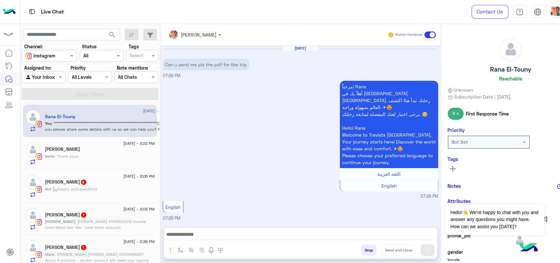
scroll to position [686, 0]
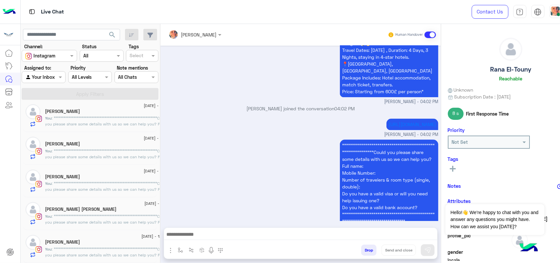
click at [95, 239] on div "[PERSON_NAME]" at bounding box center [109, 242] width 129 height 7
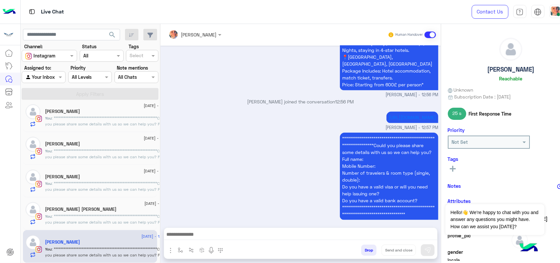
scroll to position [294, 0]
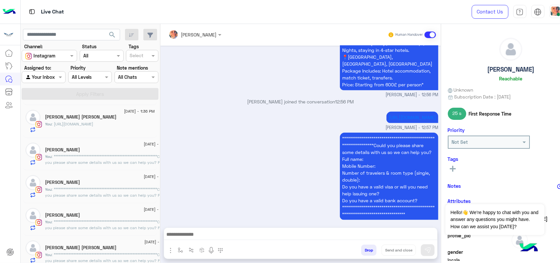
click at [87, 194] on span ": """""""""""""""""""""""""""""""""""""""""""""""""""""""""""""""Could you plea…" at bounding box center [110, 204] width 130 height 34
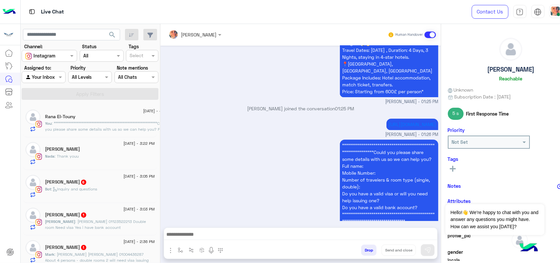
click at [89, 186] on p "Bot : Inquiry and questions" at bounding box center [71, 189] width 52 height 6
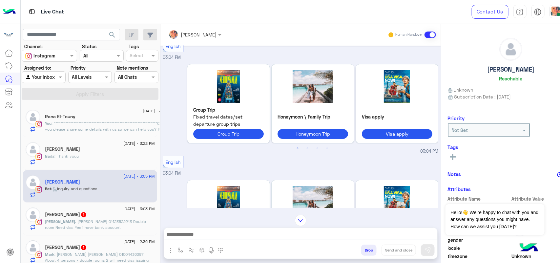
scroll to position [448, 0]
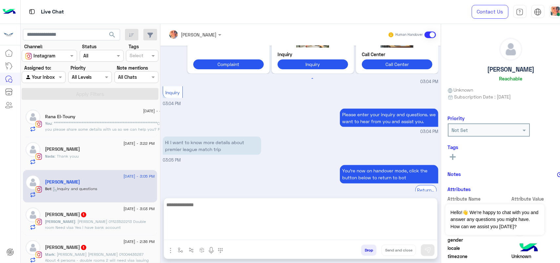
click at [304, 236] on textarea at bounding box center [300, 219] width 273 height 39
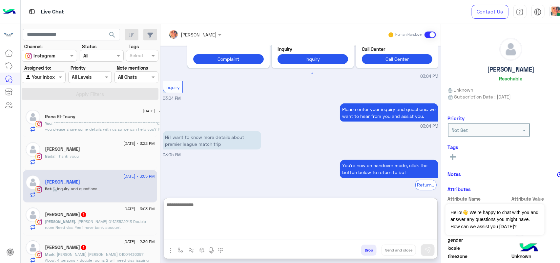
paste textarea "**********"
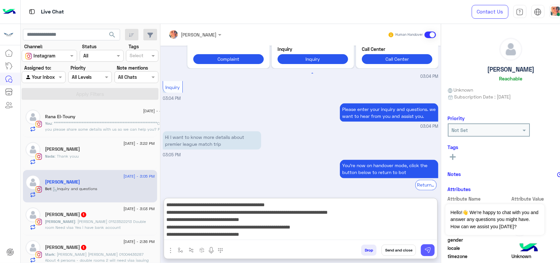
type textarea "**********"
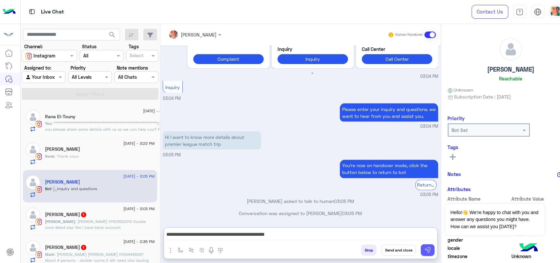
click at [423, 246] on button at bounding box center [428, 250] width 14 height 12
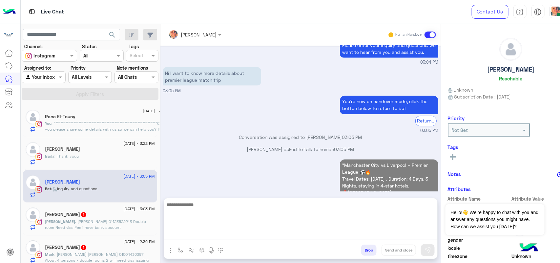
click at [230, 234] on textarea at bounding box center [300, 219] width 273 height 39
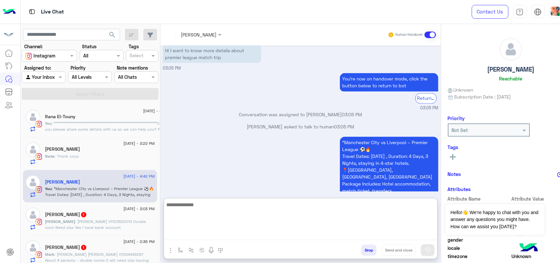
scroll to position [558, 0]
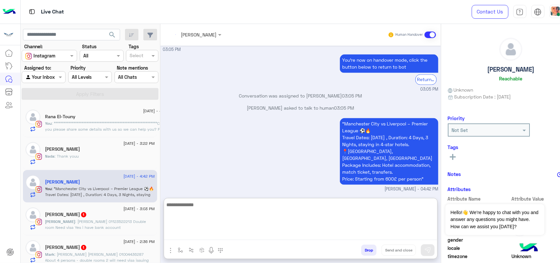
paste textarea "**********"
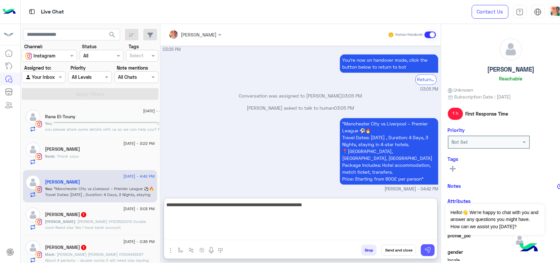
type textarea "**********"
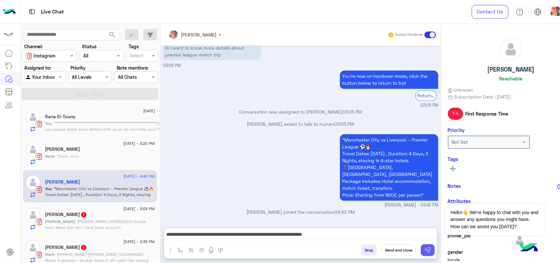
click at [427, 250] on img at bounding box center [427, 250] width 7 height 7
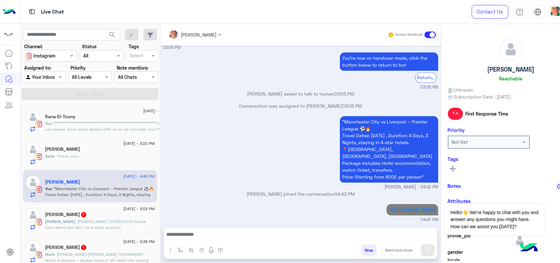
scroll to position [557, 0]
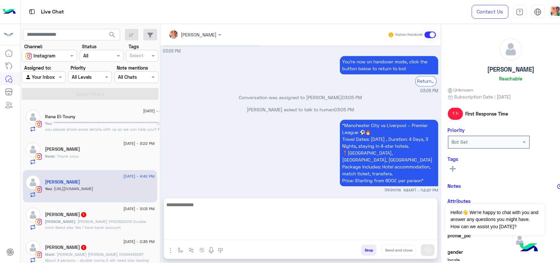
click at [196, 235] on textarea at bounding box center [300, 219] width 273 height 39
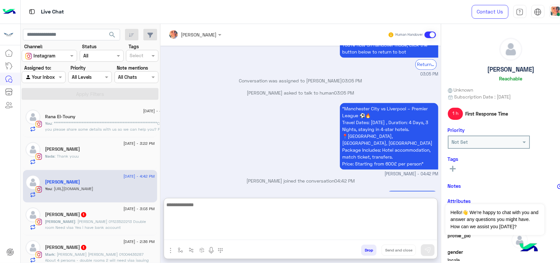
scroll to position [578, 0]
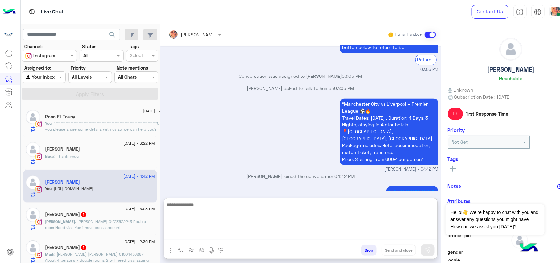
paste textarea "**********"
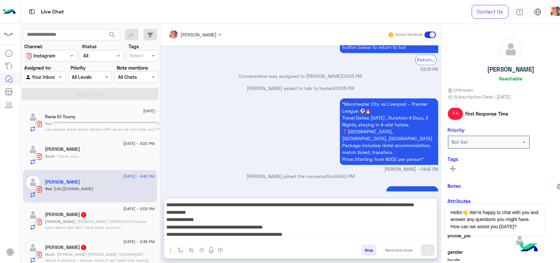
scroll to position [20, 0]
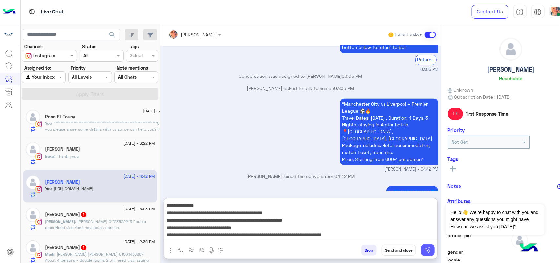
type textarea "**********"
click at [432, 253] on button at bounding box center [428, 250] width 14 height 12
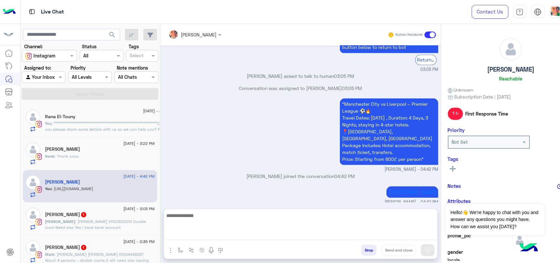
scroll to position [653, 0]
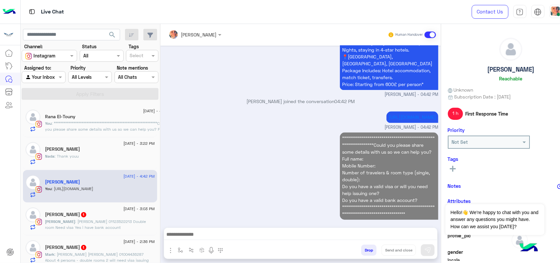
click at [107, 230] on p "[PERSON_NAME] : [PERSON_NAME] 01123522213 Double room Need visa Yes i have bank…" at bounding box center [100, 224] width 110 height 12
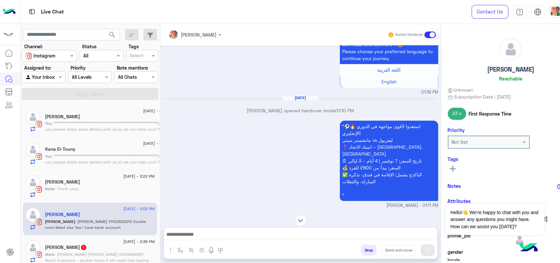
scroll to position [888, 0]
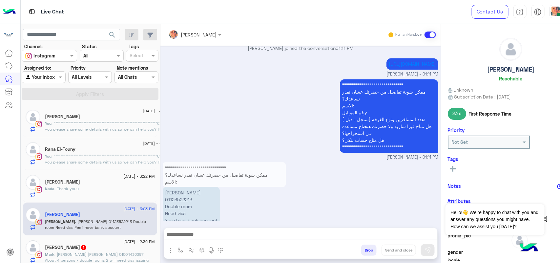
click at [172, 187] on p "[PERSON_NAME] 01123522213 Double room Need visa Yes i have bank account" at bounding box center [191, 206] width 57 height 39
copy p "01123522213"
click at [175, 197] on p "[PERSON_NAME] 01123522213 Double room Need visa Yes i have bank account" at bounding box center [191, 206] width 57 height 39
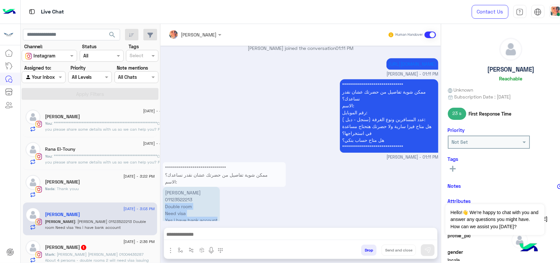
drag, startPoint x: 165, startPoint y: 190, endPoint x: 219, endPoint y: 207, distance: 56.7
click at [219, 207] on p "[PERSON_NAME] 01123522213 Double room Need visa Yes i have bank account" at bounding box center [191, 206] width 57 height 39
copy p "Double room Need visa Yes i have bank account"
click at [251, 238] on textarea at bounding box center [300, 235] width 273 height 10
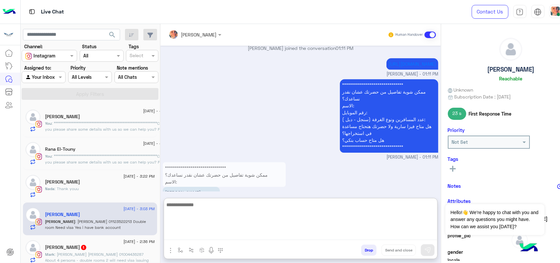
paste textarea "**********"
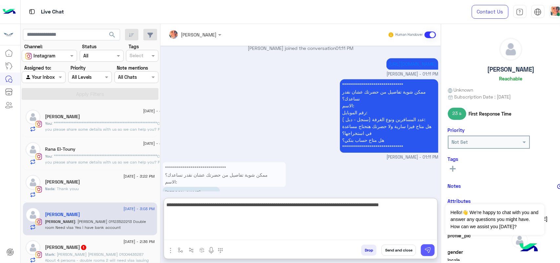
type textarea "**********"
click at [426, 250] on img at bounding box center [427, 250] width 7 height 7
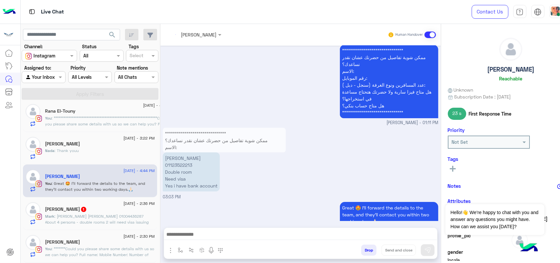
scroll to position [41, 0]
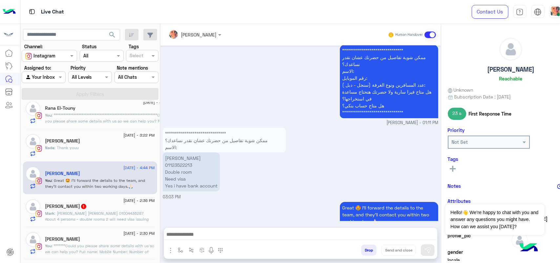
click at [93, 224] on div "[DATE] - 2:36 PM [PERSON_NAME] 1 Mark : [PERSON_NAME] [PERSON_NAME] 01004436287…" at bounding box center [90, 210] width 134 height 33
click at [94, 219] on span ": [PERSON_NAME] [PERSON_NAME] 01004436287 About 4 persons - double rooms 2 will…" at bounding box center [97, 219] width 104 height 17
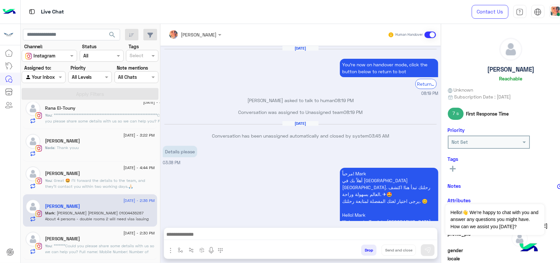
scroll to position [662, 0]
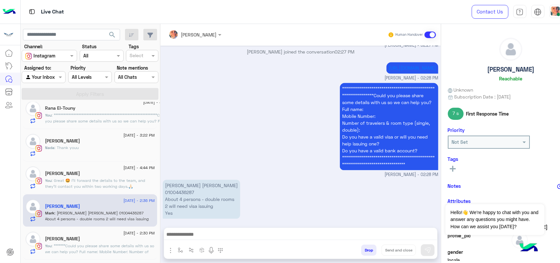
click at [185, 184] on p "[PERSON_NAME] [PERSON_NAME] 01004436287 About 4 persons - double rooms 2 will n…" at bounding box center [201, 198] width 77 height 39
copy p "01004436287"
drag, startPoint x: 176, startPoint y: 186, endPoint x: 172, endPoint y: 184, distance: 4.0
copy p "01004436287"
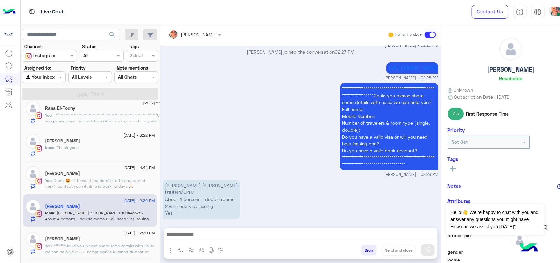
click at [198, 208] on p "[PERSON_NAME] [PERSON_NAME] 01004436287 About 4 persons - double rooms 2 will n…" at bounding box center [201, 198] width 77 height 39
drag, startPoint x: 187, startPoint y: 207, endPoint x: 161, endPoint y: 184, distance: 34.2
click at [161, 184] on div "[DATE] You're now on handover mode, click the button below to return to bot Ret…" at bounding box center [300, 133] width 280 height 175
copy p "01004436287 About 4 persons - double rooms 2 will need visa issuing Yes"
click at [192, 235] on textarea at bounding box center [300, 235] width 273 height 10
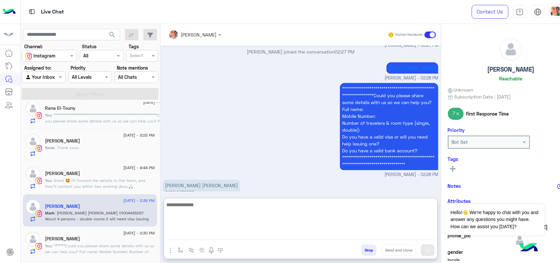
paste textarea "**********"
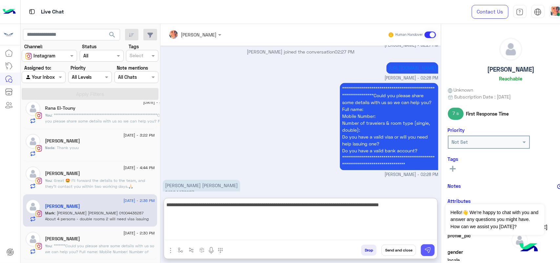
type textarea "**********"
click at [432, 249] on button at bounding box center [428, 250] width 14 height 12
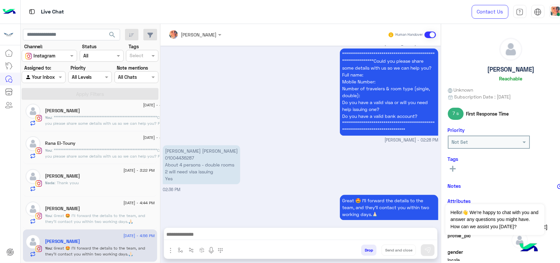
scroll to position [0, 0]
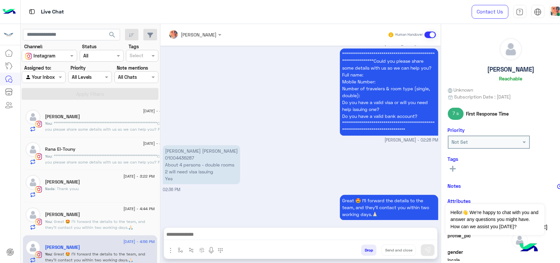
click at [76, 187] on span ": Thank youu" at bounding box center [67, 188] width 24 height 5
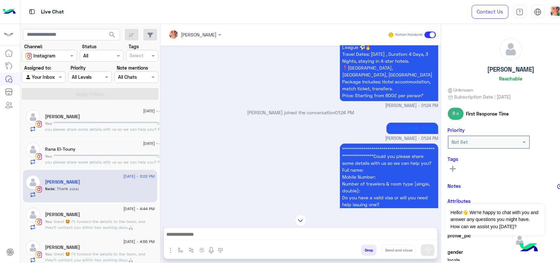
scroll to position [779, 0]
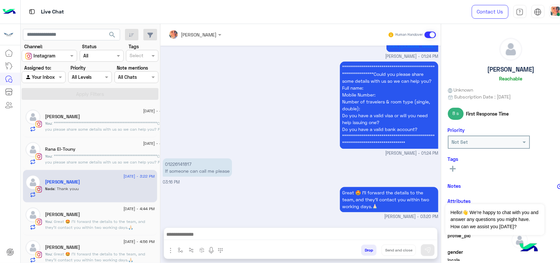
click at [172, 158] on p "01226141817 If someone can call me please" at bounding box center [197, 167] width 69 height 18
copy p "01226141817"
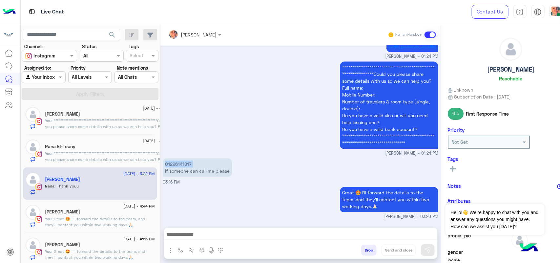
scroll to position [0, 0]
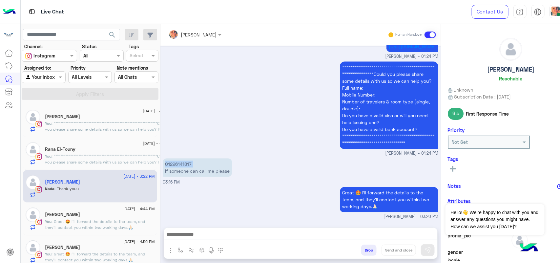
click at [55, 76] on div at bounding box center [43, 77] width 43 height 8
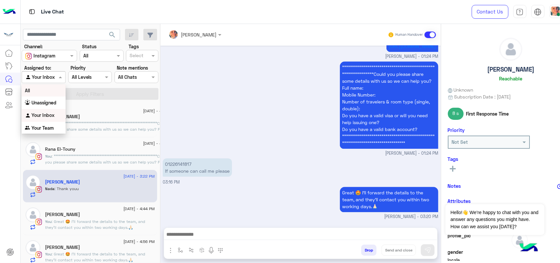
click at [57, 89] on div "All" at bounding box center [44, 90] width 44 height 12
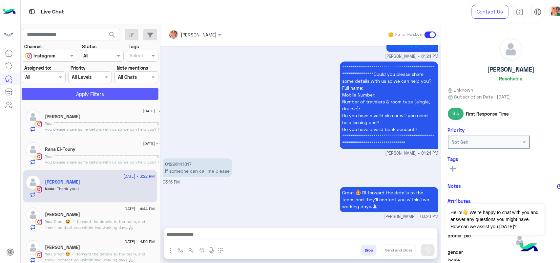
click at [62, 93] on button "Apply Filters" at bounding box center [90, 94] width 137 height 12
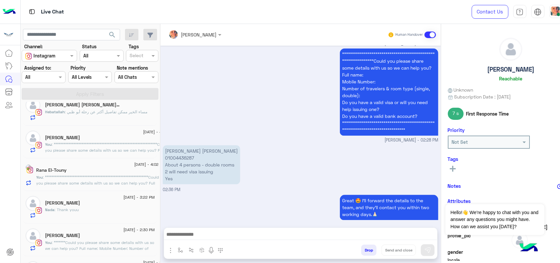
scroll to position [82, 0]
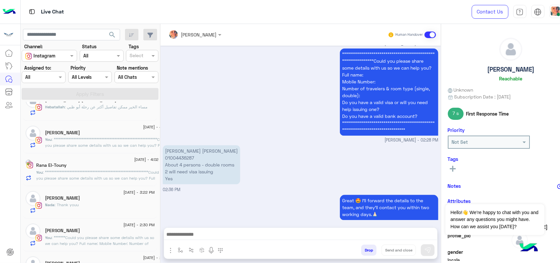
click at [44, 81] on div "Agent Filter All" at bounding box center [44, 77] width 44 height 12
drag, startPoint x: 53, startPoint y: 110, endPoint x: 53, endPoint y: 106, distance: 3.9
click at [53, 110] on div "Your Inbox" at bounding box center [44, 115] width 44 height 13
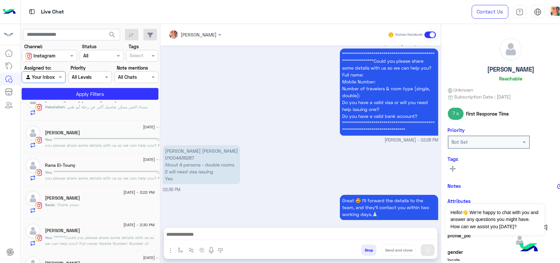
click at [54, 73] on div at bounding box center [43, 77] width 43 height 8
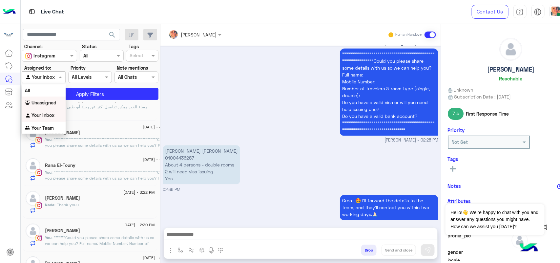
click at [53, 100] on b "Unassigned" at bounding box center [43, 103] width 25 height 6
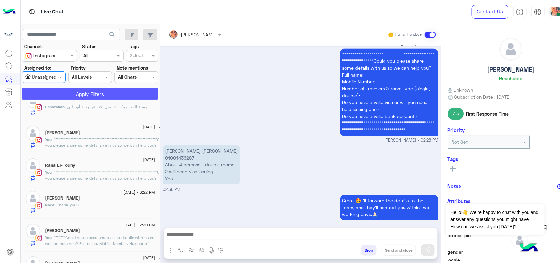
click at [75, 92] on button "Apply Filters" at bounding box center [90, 94] width 137 height 12
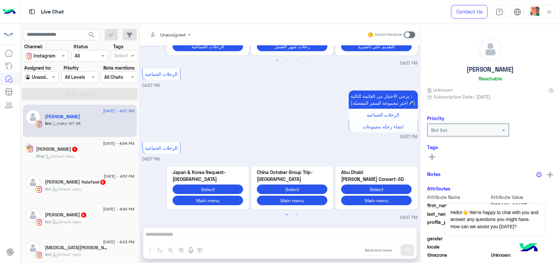
click at [90, 151] on div "[PERSON_NAME] 1" at bounding box center [85, 149] width 98 height 7
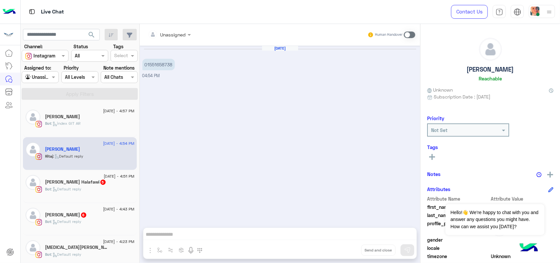
click at [81, 125] on span ": index GIT AR" at bounding box center [66, 123] width 29 height 5
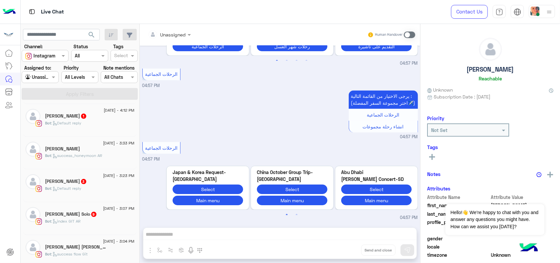
scroll to position [287, 0]
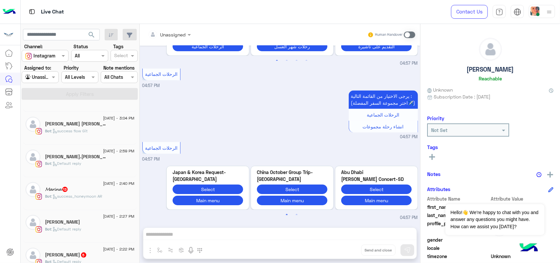
click at [88, 172] on div "Bot : Default reply" at bounding box center [89, 165] width 89 height 11
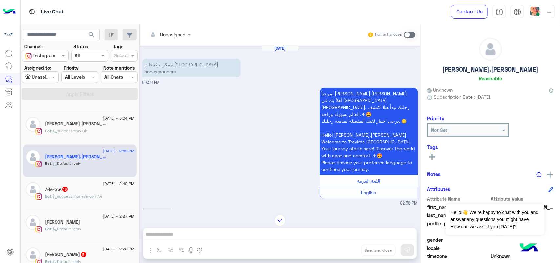
scroll to position [328, 0]
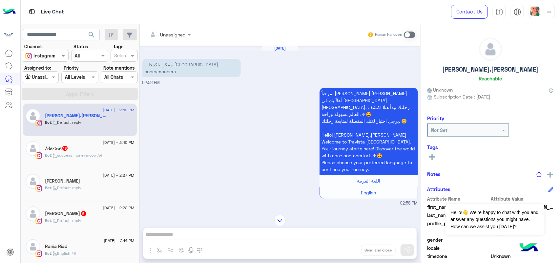
click at [89, 217] on div "[PERSON_NAME] 5" at bounding box center [89, 214] width 89 height 7
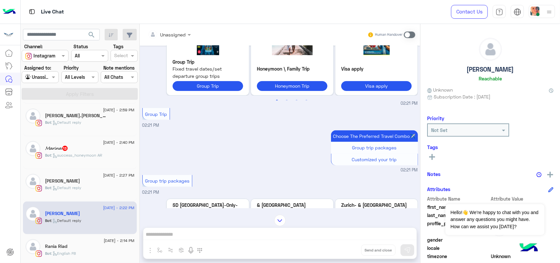
scroll to position [213, 0]
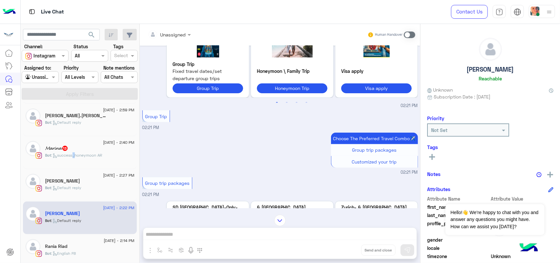
click at [74, 157] on span ": success_honeymoon AR" at bounding box center [77, 155] width 51 height 5
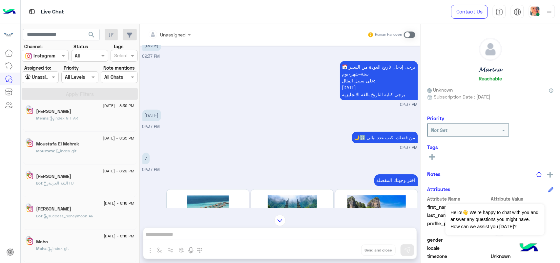
scroll to position [3, 0]
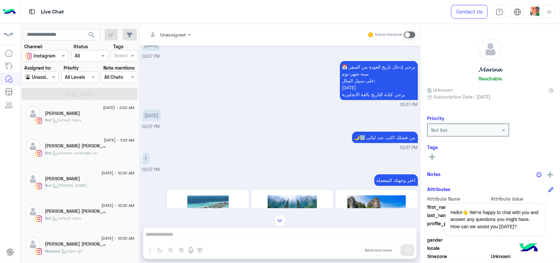
click at [97, 213] on h5 "[PERSON_NAME] [PERSON_NAME] 4" at bounding box center [76, 211] width 62 height 6
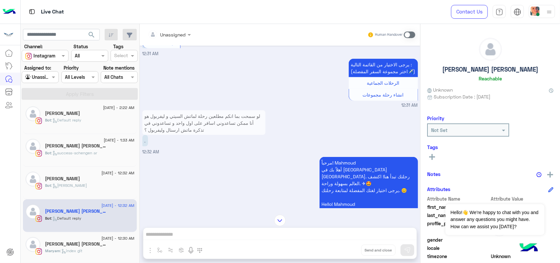
scroll to position [85, 0]
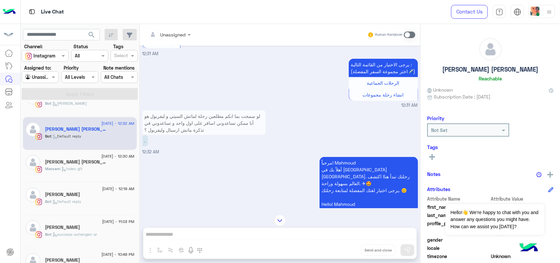
click at [73, 164] on h5 "[PERSON_NAME] [PERSON_NAME]" at bounding box center [76, 162] width 62 height 6
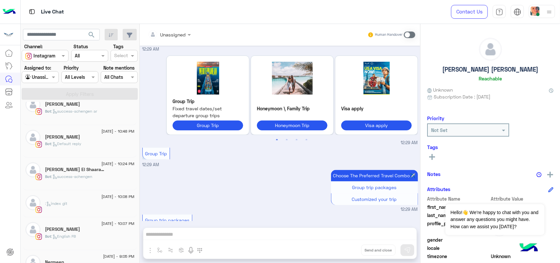
click at [81, 194] on div "[DATE] - 10:08 PM : index git" at bounding box center [80, 203] width 114 height 27
click at [78, 174] on div "[PERSON_NAME] El Shaarawy🦋" at bounding box center [89, 170] width 89 height 7
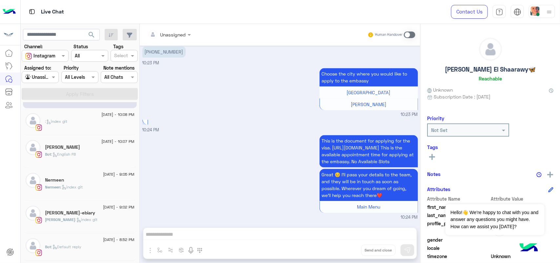
click at [78, 212] on div "[PERSON_NAME]-ebiary" at bounding box center [89, 213] width 89 height 7
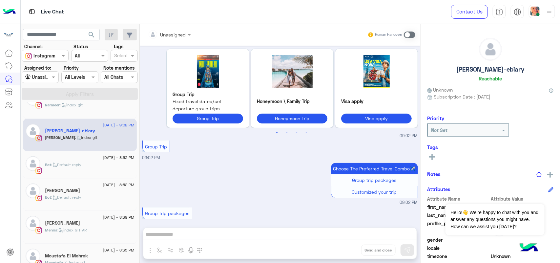
click at [68, 214] on div "[DATE] - 8:39 PM [PERSON_NAME] [PERSON_NAME] : index GIT AR" at bounding box center [80, 227] width 114 height 33
click at [74, 198] on span ": Default reply" at bounding box center [67, 197] width 30 height 5
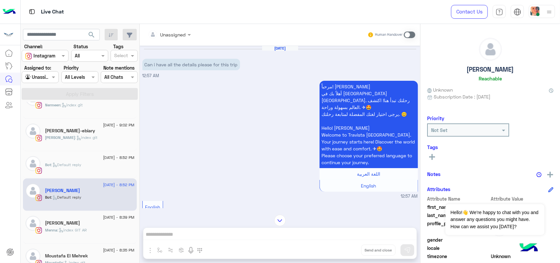
click at [224, 237] on div "Unassigned Human Handover [DATE] Can i have all the details please for this tri…" at bounding box center [280, 144] width 280 height 241
click at [410, 34] on span at bounding box center [409, 34] width 11 height 7
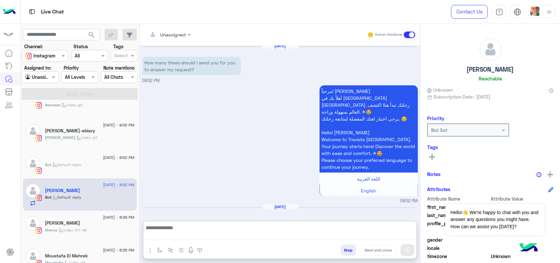
click at [230, 234] on textarea at bounding box center [279, 231] width 273 height 16
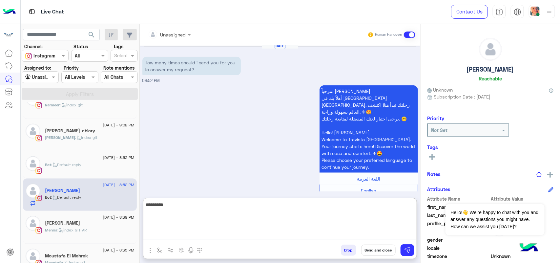
type textarea "**********"
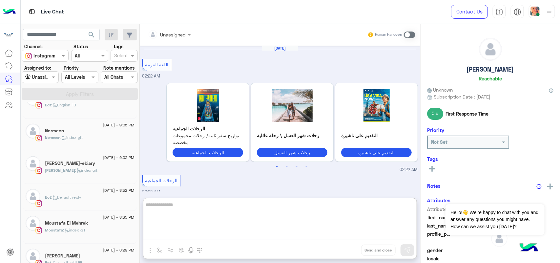
scroll to position [372, 0]
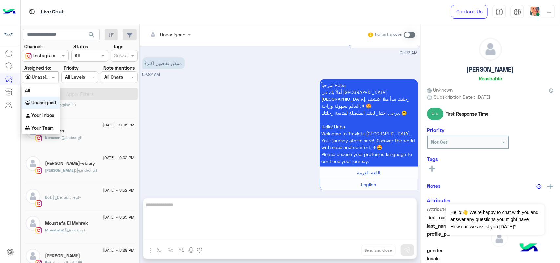
click at [33, 75] on input "text" at bounding box center [32, 77] width 15 height 7
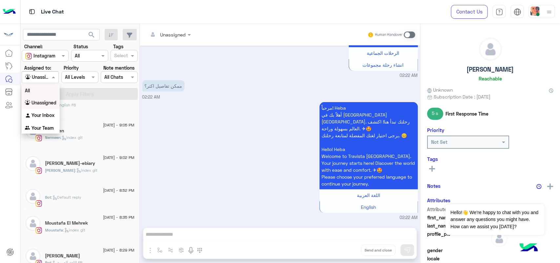
scroll to position [161, 0]
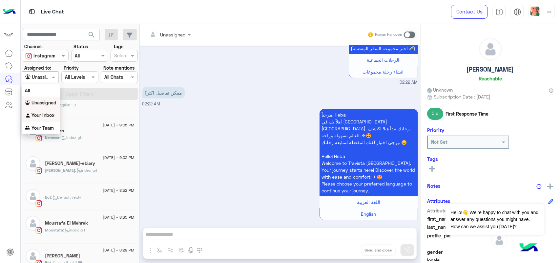
click at [51, 116] on b "Your Inbox" at bounding box center [42, 115] width 23 height 6
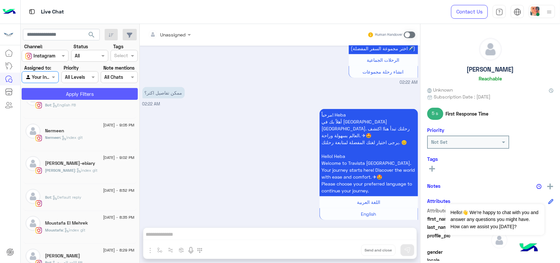
click at [84, 91] on button "Apply Filters" at bounding box center [80, 94] width 116 height 12
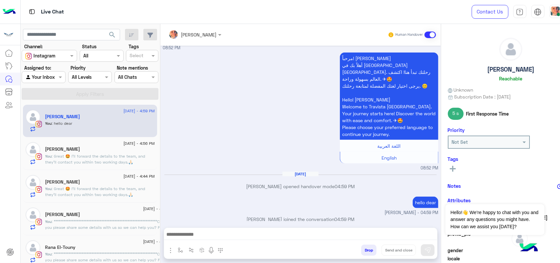
click at [266, 235] on textarea at bounding box center [300, 235] width 273 height 10
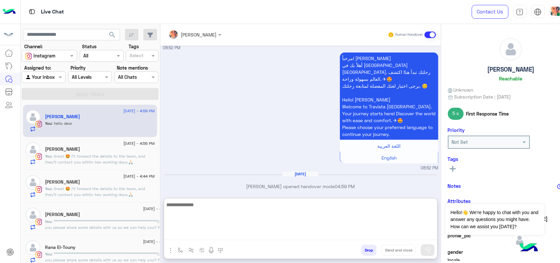
paste textarea "**********"
type textarea "**********"
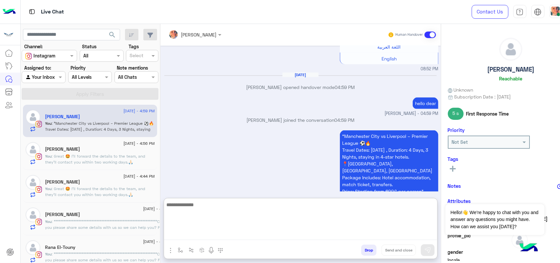
paste textarea "**********"
type textarea "**********"
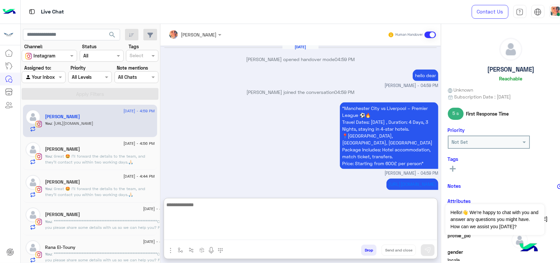
paste textarea "**********"
type textarea "**********"
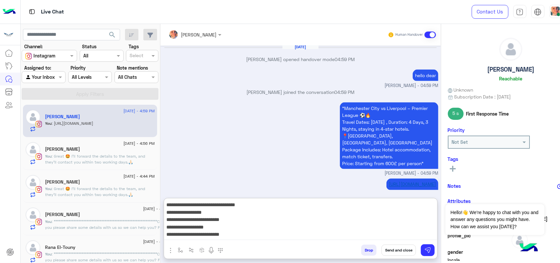
scroll to position [431, 0]
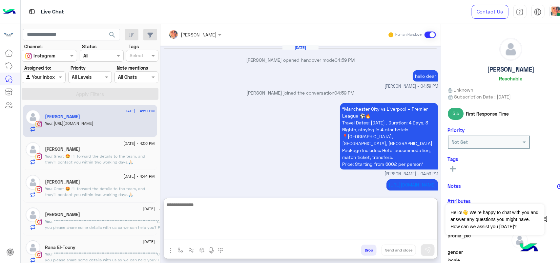
paste textarea "**********"
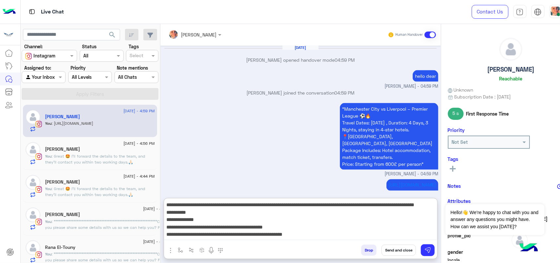
scroll to position [20, 0]
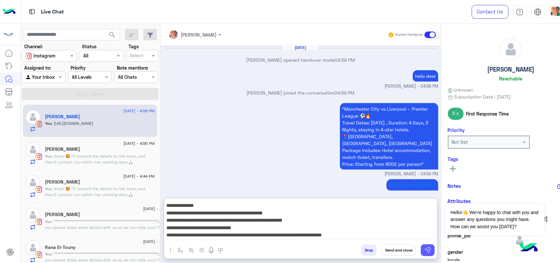
type textarea "**********"
click at [433, 247] on button at bounding box center [428, 250] width 14 height 12
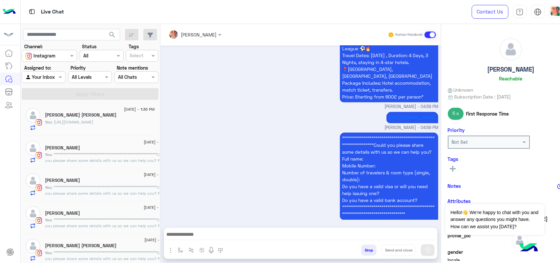
scroll to position [366, 0]
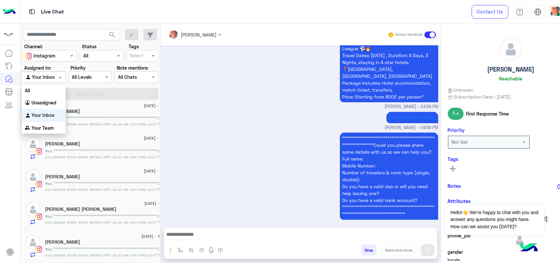
click at [49, 77] on div at bounding box center [43, 77] width 43 height 8
click at [53, 104] on b "Unassigned" at bounding box center [43, 103] width 25 height 6
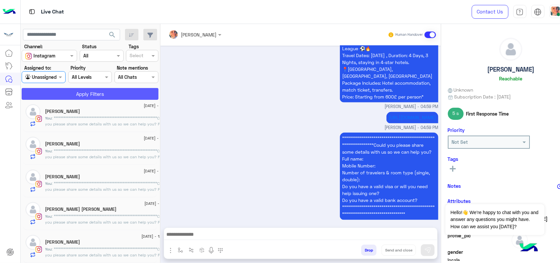
click at [67, 91] on button "Apply Filters" at bounding box center [90, 94] width 137 height 12
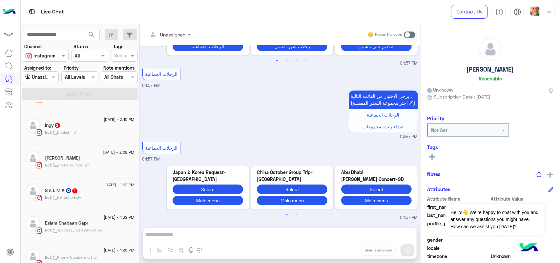
scroll to position [493, 0]
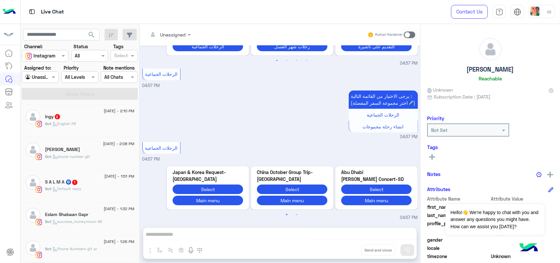
click at [67, 185] on h5 "S A L M A 🧿 1" at bounding box center [61, 182] width 33 height 6
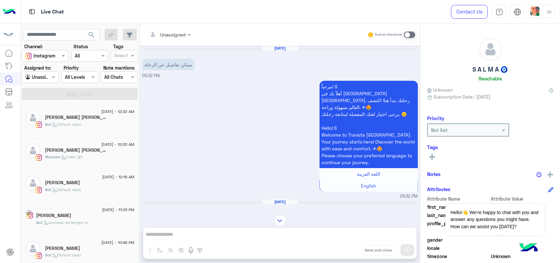
scroll to position [126, 0]
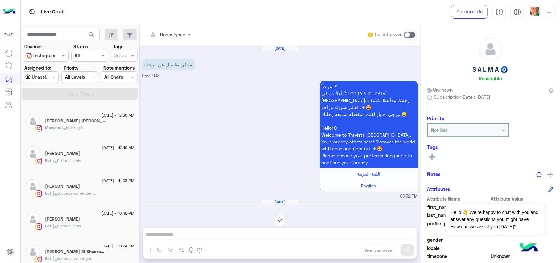
click at [80, 181] on div "[DATE] - 11:03 PM" at bounding box center [89, 181] width 89 height 4
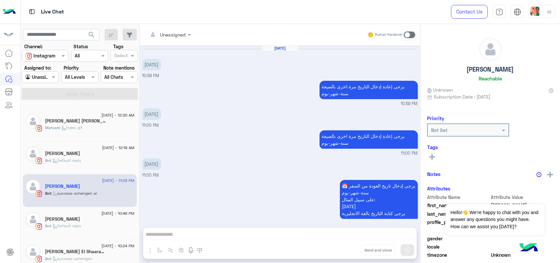
scroll to position [539, 0]
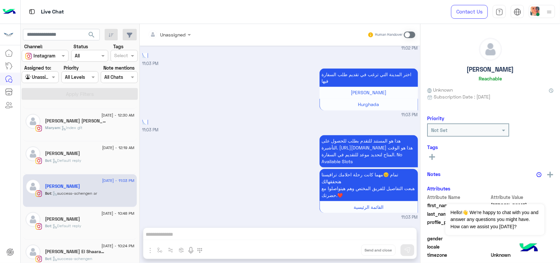
click at [79, 166] on div "Bot : Default reply" at bounding box center [89, 162] width 89 height 11
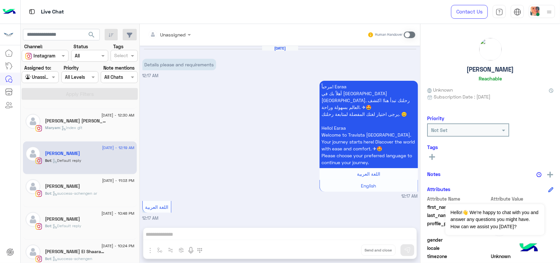
scroll to position [393, 0]
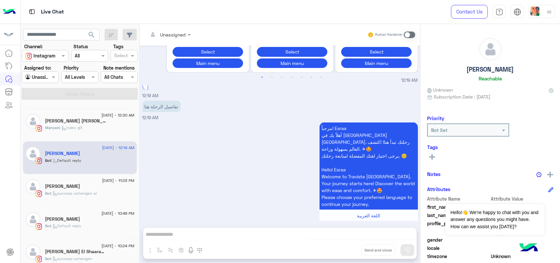
click at [90, 232] on div "Bot : Default reply" at bounding box center [89, 228] width 89 height 11
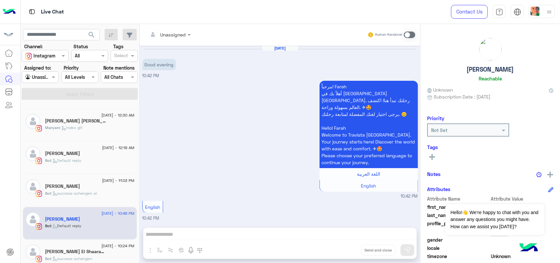
scroll to position [319, 0]
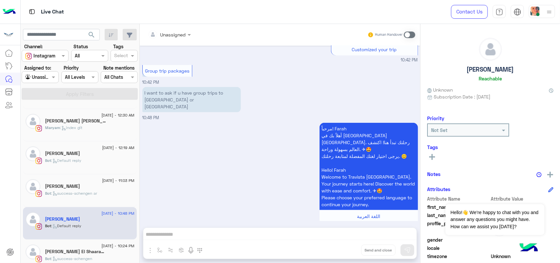
click at [90, 251] on h5 "[PERSON_NAME] El Shaarawy🦋" at bounding box center [76, 252] width 62 height 6
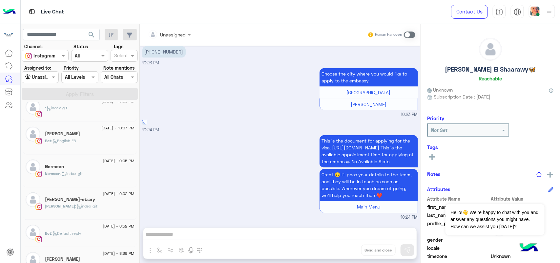
scroll to position [331, 0]
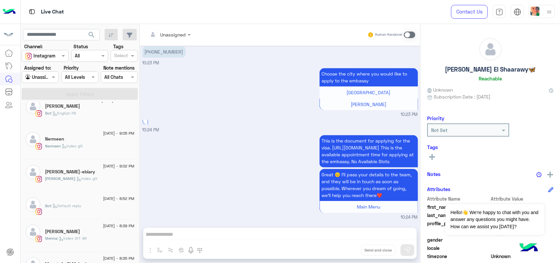
click at [86, 204] on div "Bot : Default reply" at bounding box center [89, 208] width 89 height 11
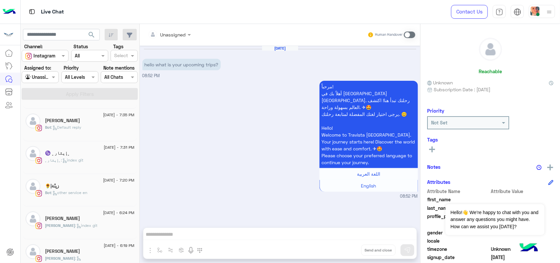
scroll to position [85, 0]
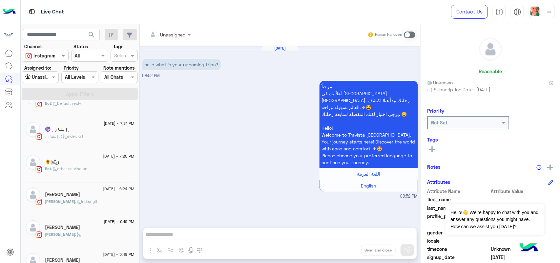
click at [87, 212] on div "[DATE] - 6:24 PM [PERSON_NAME] [PERSON_NAME] : index git" at bounding box center [80, 198] width 114 height 33
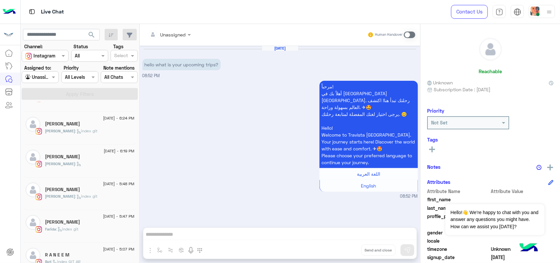
scroll to position [167, 0]
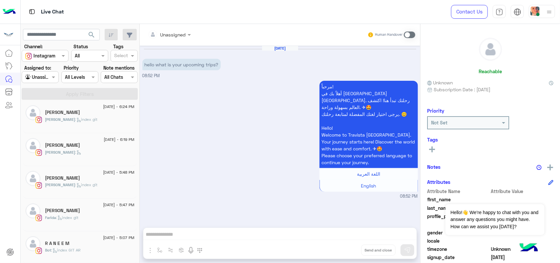
click at [88, 212] on div "[PERSON_NAME]" at bounding box center [89, 211] width 89 height 7
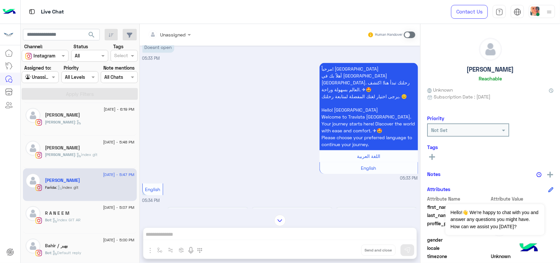
scroll to position [249, 0]
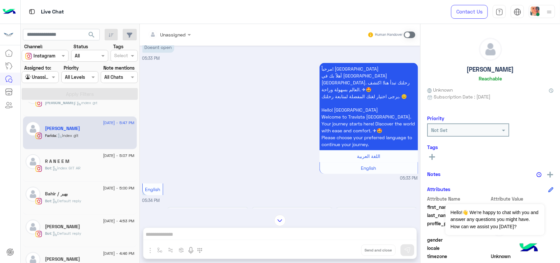
click at [85, 209] on div "Bot : Default reply" at bounding box center [89, 203] width 89 height 11
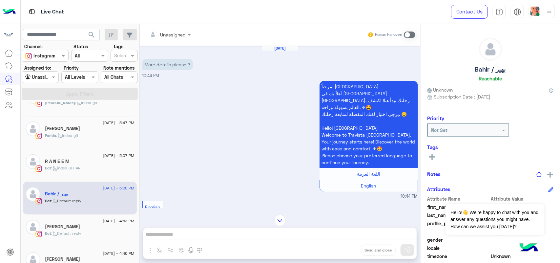
click at [76, 233] on span ": Default reply" at bounding box center [67, 233] width 30 height 5
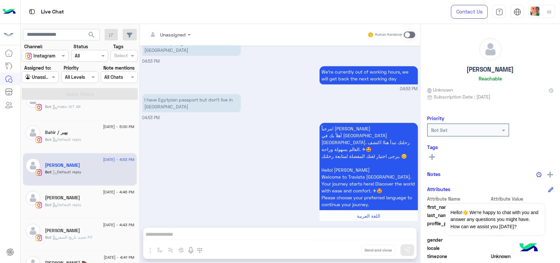
scroll to position [372, 0]
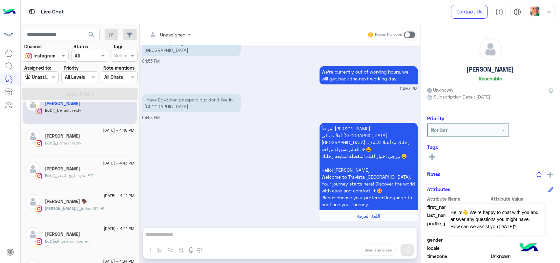
click at [78, 211] on p "[PERSON_NAME] : index GIT AR" at bounding box center [74, 208] width 59 height 6
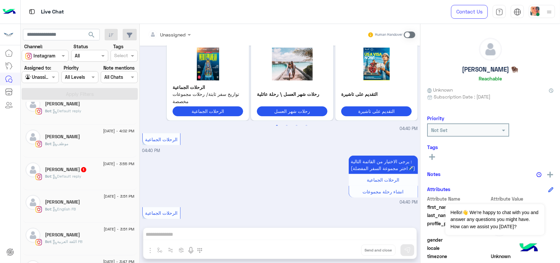
scroll to position [167, 0]
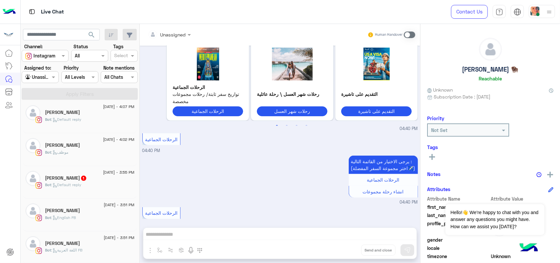
click at [71, 193] on div "Bot : Default reply" at bounding box center [89, 187] width 89 height 11
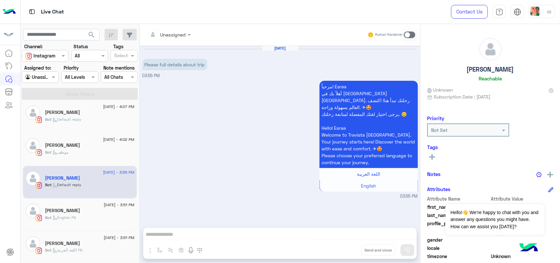
click at [225, 149] on div "مرحباً! Esraa أهلاً بك في ترافستا [GEOGRAPHIC_DATA]. رحلتك تبدأ هنا! اكتشف العا…" at bounding box center [280, 139] width 276 height 120
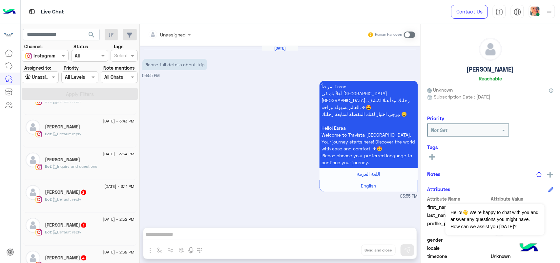
scroll to position [413, 0]
click at [84, 169] on div "Bot : Default reply" at bounding box center [89, 169] width 89 height 11
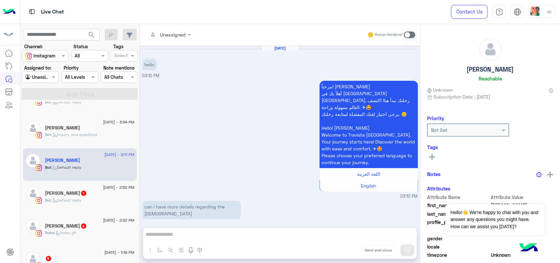
scroll to position [113, 0]
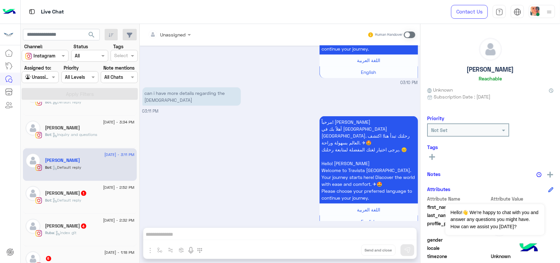
click at [70, 214] on div "[DATE] - 2:52 PM [PERSON_NAME] 1 Bot : Default reply" at bounding box center [80, 197] width 114 height 33
click at [87, 196] on h5 "[PERSON_NAME] 1" at bounding box center [66, 193] width 42 height 6
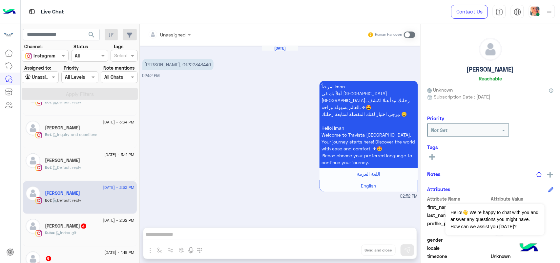
click at [84, 235] on div "Ruba : index git" at bounding box center [89, 235] width 89 height 11
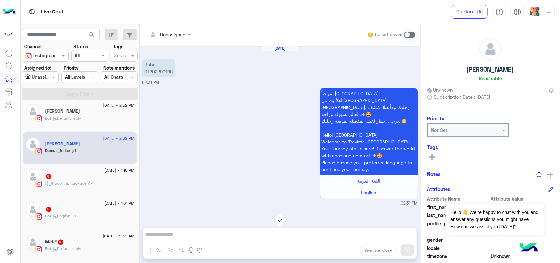
click at [81, 191] on div ": Group trip package API" at bounding box center [89, 185] width 89 height 11
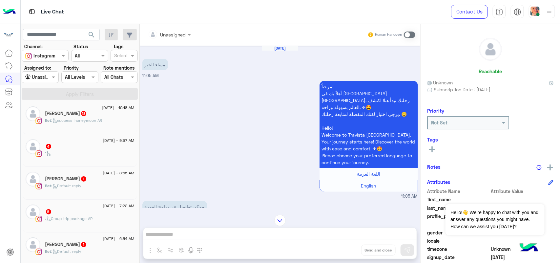
click at [66, 241] on div "[DATE] - 6:54 AM" at bounding box center [89, 239] width 89 height 4
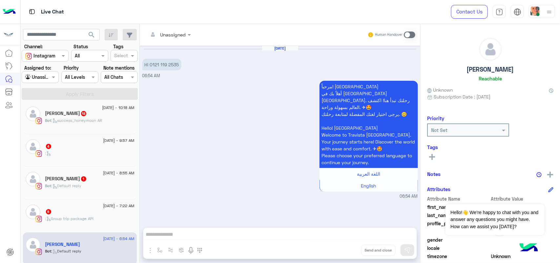
click at [94, 173] on div "[DATE] - 8:55 AM" at bounding box center [89, 174] width 89 height 4
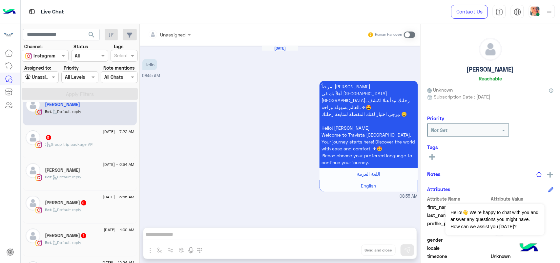
scroll to position [85, 0]
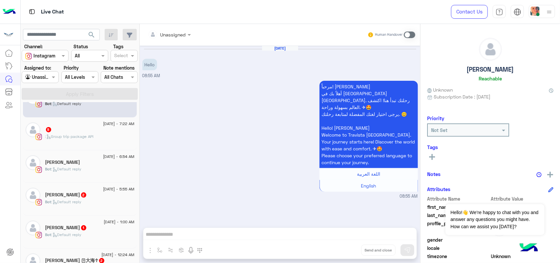
click at [85, 198] on div "Mohamed Ice 2" at bounding box center [89, 195] width 89 height 7
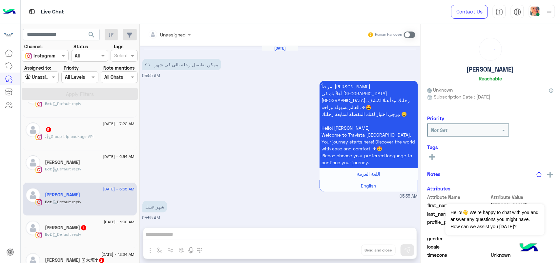
scroll to position [107, 0]
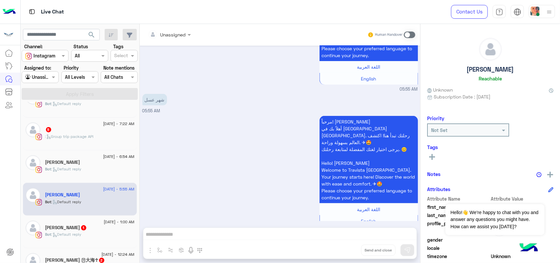
click at [78, 230] on h5 "[PERSON_NAME] 1" at bounding box center [66, 228] width 42 height 6
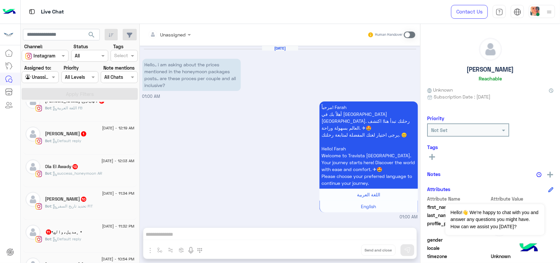
scroll to position [249, 0]
